Goal: Task Accomplishment & Management: Manage account settings

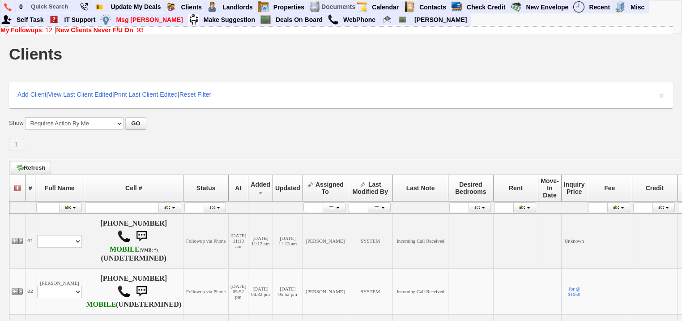
click at [133, 29] on b "New Clients Never F/U On" at bounding box center [94, 29] width 77 height 7
click at [45, 30] on link "My Followups : 12" at bounding box center [26, 29] width 52 height 7
